Goal: Task Accomplishment & Management: Manage account settings

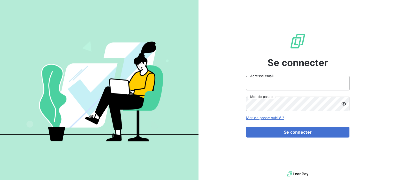
click at [291, 84] on input "Adresse email" at bounding box center [297, 83] width 103 height 14
paste input "[EMAIL_ADDRESS][PERSON_NAME][DOMAIN_NAME]"
type input "[EMAIL_ADDRESS][PERSON_NAME][DOMAIN_NAME]"
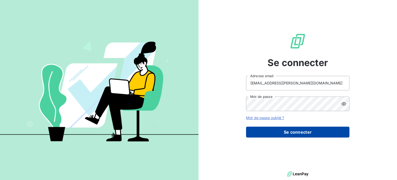
click at [304, 128] on button "Se connecter" at bounding box center [297, 132] width 103 height 11
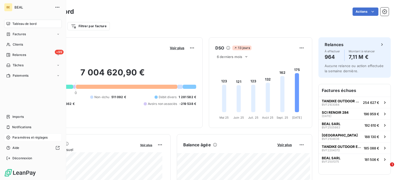
click at [17, 137] on span "Paramètres et réglages" at bounding box center [29, 137] width 35 height 5
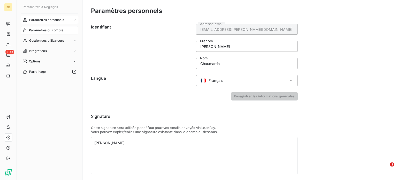
click at [59, 31] on span "Paramètres du compte" at bounding box center [46, 30] width 34 height 5
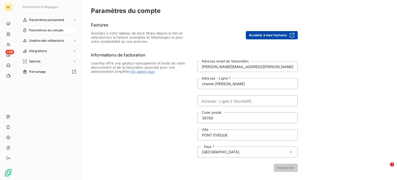
click at [270, 35] on button "Accéder à mes factures" at bounding box center [272, 35] width 52 height 8
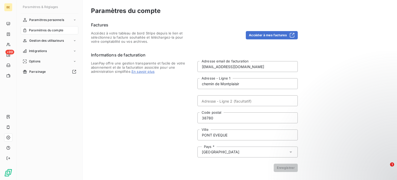
click at [52, 133] on div "Paramètres personnels Paramètres du compte Gestion des utilisateurs Intégration…" at bounding box center [50, 93] width 58 height 155
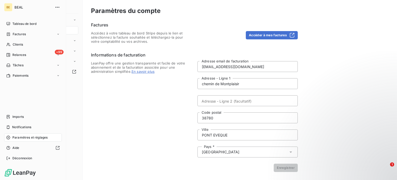
click at [12, 9] on div "BE" at bounding box center [8, 7] width 8 height 8
click at [56, 6] on icon "button" at bounding box center [57, 7] width 5 height 5
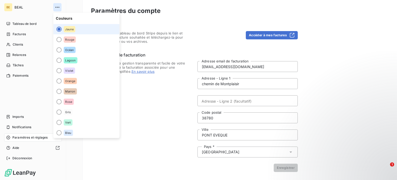
click at [56, 6] on icon "button" at bounding box center [57, 7] width 5 height 5
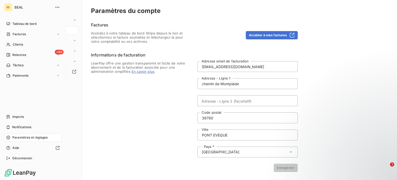
click at [16, 7] on span "BEAL" at bounding box center [32, 7] width 37 height 4
click at [28, 125] on span "Notifications" at bounding box center [21, 127] width 19 height 5
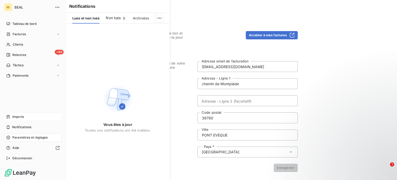
click at [19, 117] on span "Imports" at bounding box center [17, 116] width 11 height 5
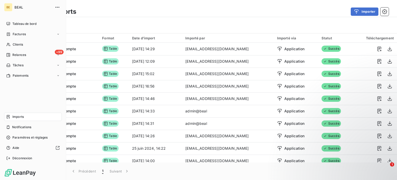
click at [18, 8] on span "BEAL" at bounding box center [32, 7] width 37 height 4
click at [23, 23] on span "Tableau de bord" at bounding box center [24, 23] width 24 height 5
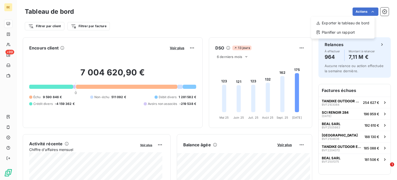
click at [267, 15] on html "BE +99 Tableau de bord Actions Exporter le tableau de bord Planifier un rapport…" at bounding box center [198, 90] width 397 height 180
click at [163, 17] on div "Filtrer par client Filtrer par facture" at bounding box center [207, 24] width 364 height 14
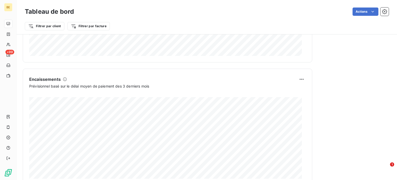
scroll to position [324, 0]
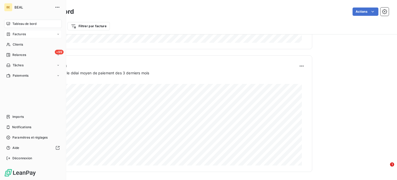
click at [26, 33] on div "Factures" at bounding box center [33, 34] width 58 height 8
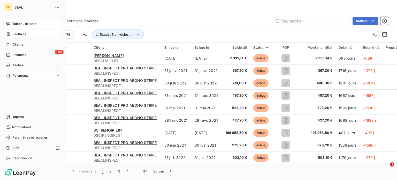
click at [21, 75] on span "Paiements" at bounding box center [21, 75] width 16 height 5
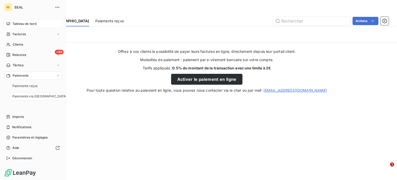
click at [10, 6] on div "BE" at bounding box center [8, 7] width 8 height 8
click at [19, 7] on span "BEAL" at bounding box center [32, 7] width 37 height 4
click at [58, 6] on icon "button" at bounding box center [57, 7] width 5 height 5
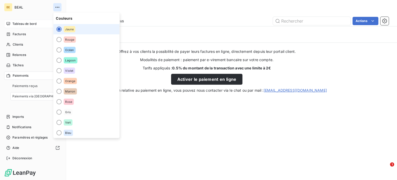
click at [58, 6] on icon "button" at bounding box center [57, 7] width 5 height 5
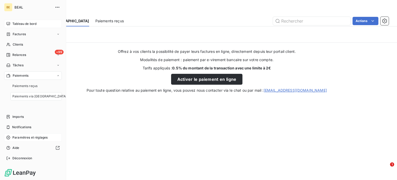
click at [25, 138] on span "Paramètres et réglages" at bounding box center [29, 137] width 35 height 5
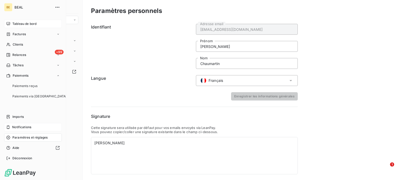
click at [26, 127] on span "Notifications" at bounding box center [21, 127] width 19 height 5
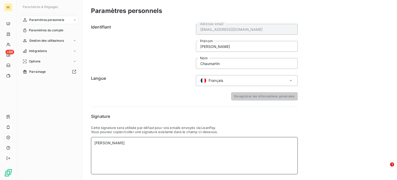
click at [259, 160] on div "[PERSON_NAME]" at bounding box center [194, 155] width 207 height 37
click at [353, 151] on div "Paramètres personnels Identifiant thomaschaumartin@beal-planet.com Adresse emai…" at bounding box center [240, 97] width 315 height 195
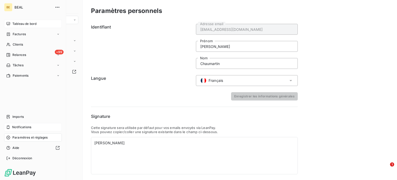
click at [9, 7] on div "BE" at bounding box center [8, 7] width 8 height 8
